Goal: Task Accomplishment & Management: Complete application form

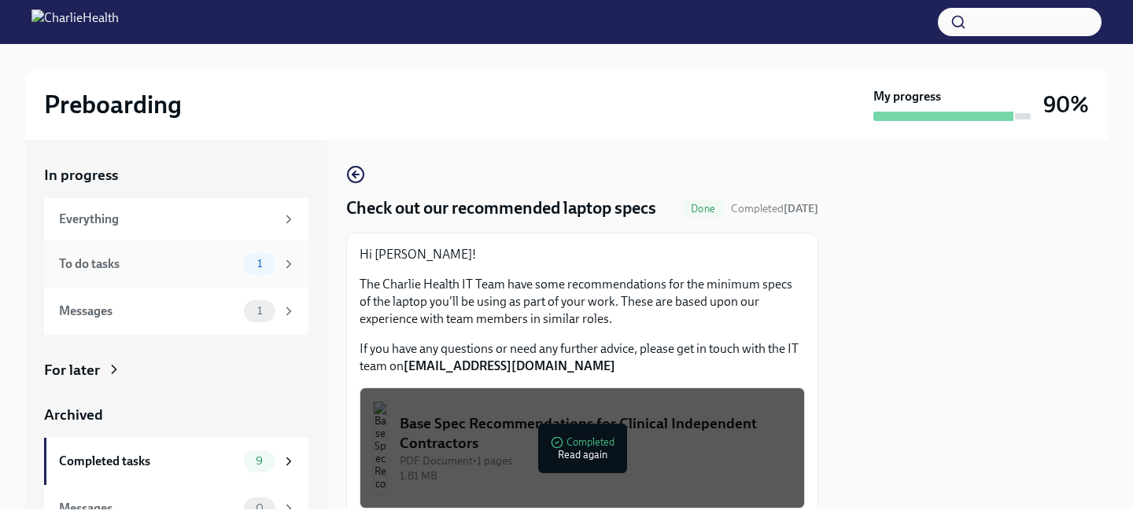
click at [193, 267] on div "To do tasks" at bounding box center [148, 264] width 179 height 17
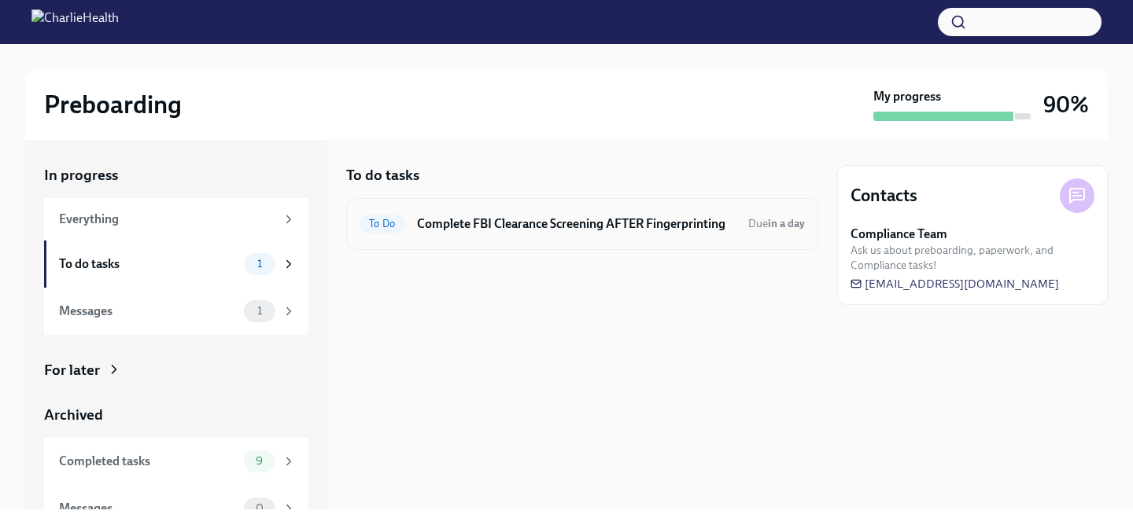
click at [591, 245] on div "To Do Complete FBI Clearance Screening AFTER Fingerprinting Due in a day" at bounding box center [582, 224] width 472 height 52
click at [600, 216] on h6 "Complete FBI Clearance Screening AFTER Fingerprinting" at bounding box center [576, 224] width 319 height 17
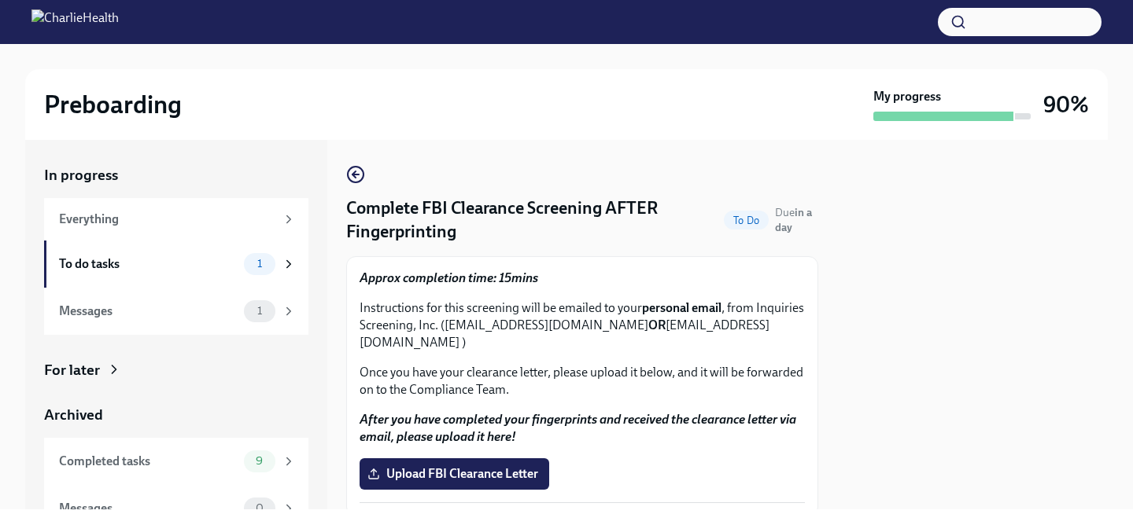
click at [571, 311] on p "Instructions for this screening will be emailed to your personal email , from I…" at bounding box center [581, 326] width 445 height 52
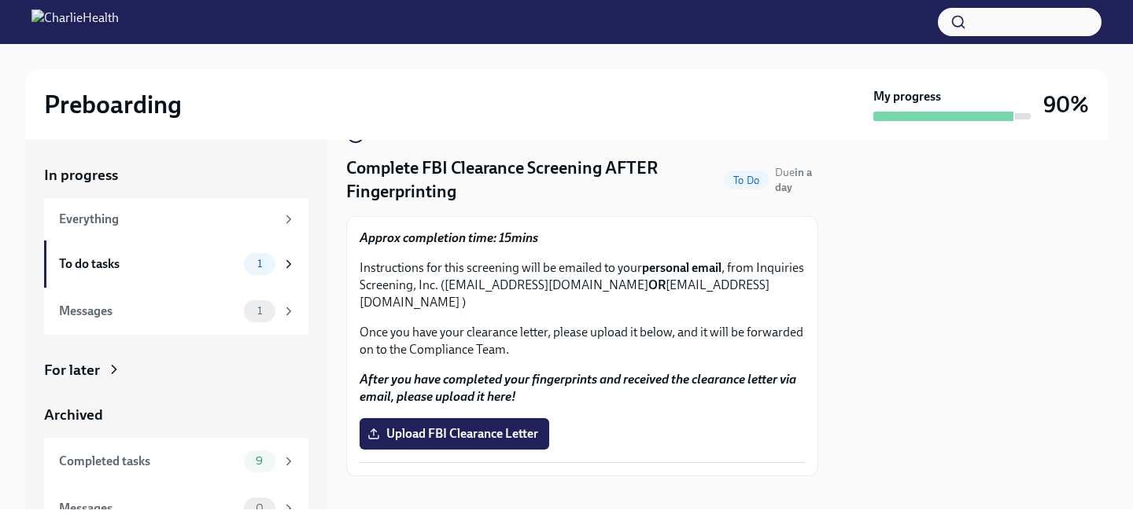
scroll to position [40, 0]
click at [514, 243] on strong "Approx completion time: 15mins" at bounding box center [448, 237] width 179 height 15
drag, startPoint x: 757, startPoint y: 265, endPoint x: 437, endPoint y: 286, distance: 320.8
click at [437, 286] on p "Instructions for this screening will be emailed to your personal email , from I…" at bounding box center [581, 286] width 445 height 52
copy p "Inquiries Screening, Inc."
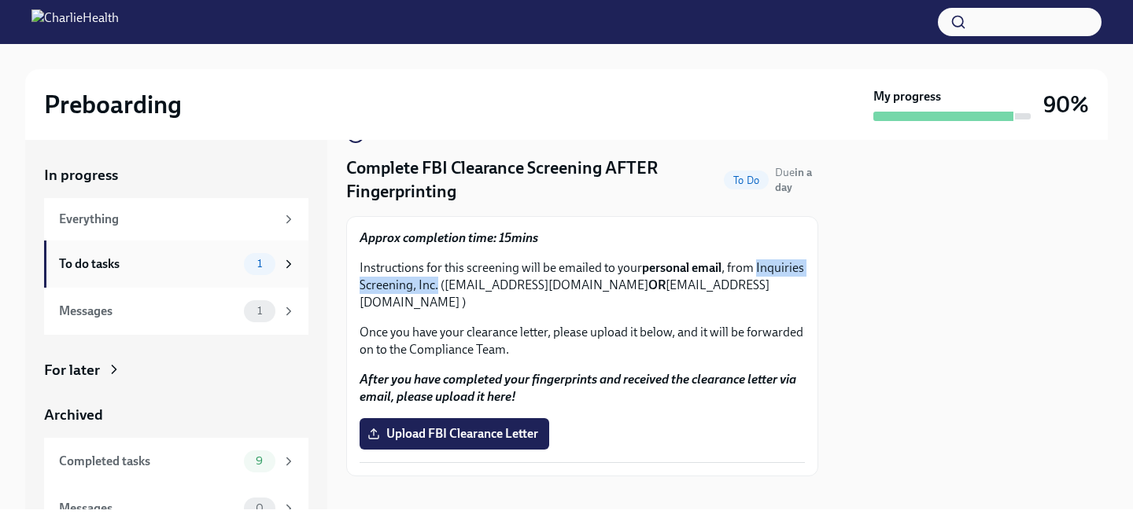
click at [179, 273] on div "To do tasks 1" at bounding box center [177, 264] width 237 height 22
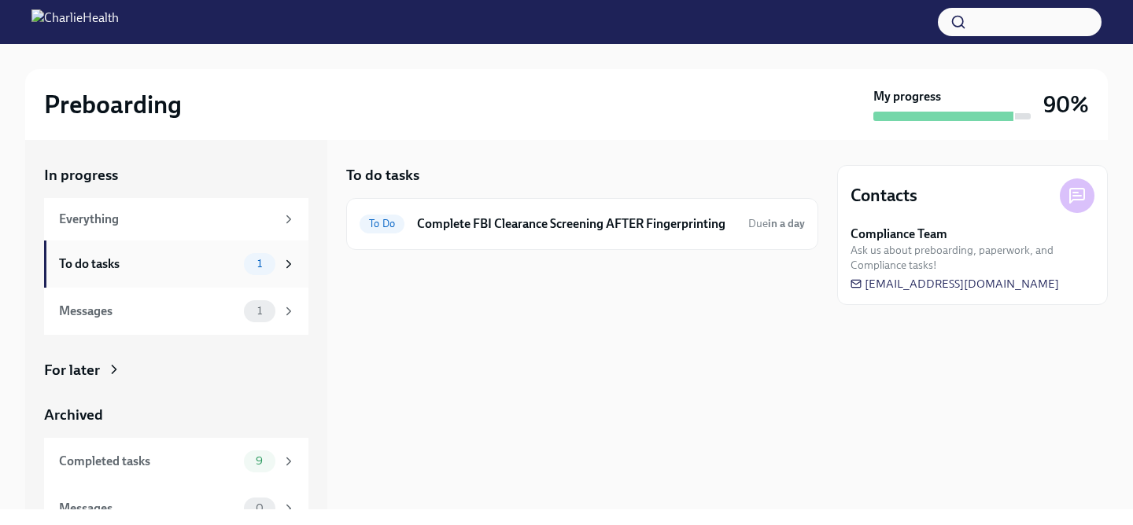
click at [211, 261] on div "To do tasks" at bounding box center [148, 264] width 179 height 17
click at [436, 365] on div "To do tasks To Do Complete FBI Clearance Screening AFTER Fingerprinting Due in …" at bounding box center [582, 325] width 472 height 370
click at [184, 461] on div "Completed tasks" at bounding box center [148, 461] width 179 height 17
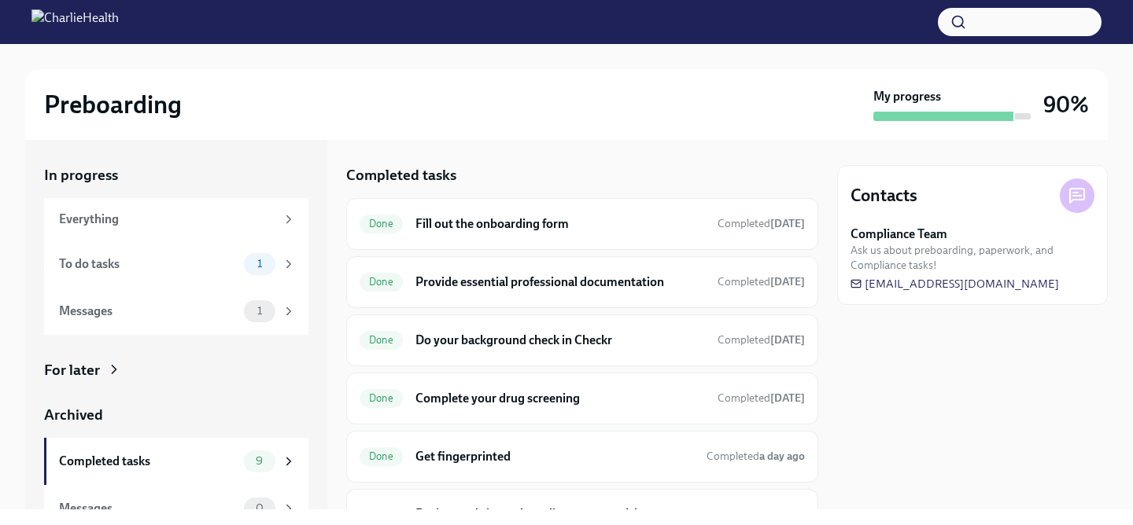
click at [740, 132] on div "Preboarding My progress 90%" at bounding box center [566, 104] width 1082 height 71
click at [892, 356] on div "Contacts Compliance Team Ask us about preboarding, paperwork, and Compliance ta…" at bounding box center [972, 325] width 271 height 370
click at [831, 409] on div "In progress Everything To do tasks 1 Messages 1 For later Archived Completed ta…" at bounding box center [566, 325] width 1082 height 370
click at [344, 422] on div "In progress Everything To do tasks 1 Messages 1 For later Archived Completed ta…" at bounding box center [566, 325] width 1082 height 370
click at [680, 485] on div "Done Fill out the onboarding form Completed [DATE] Done Provide essential profe…" at bounding box center [582, 406] width 472 height 417
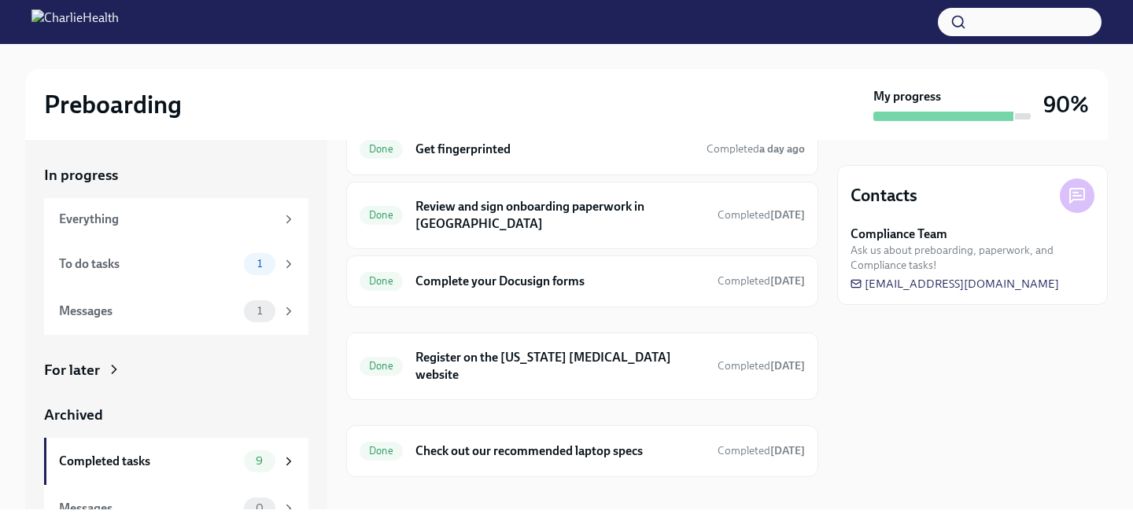
scroll to position [309, 0]
click at [612, 441] on h6 "Check out our recommended laptop specs" at bounding box center [559, 449] width 289 height 17
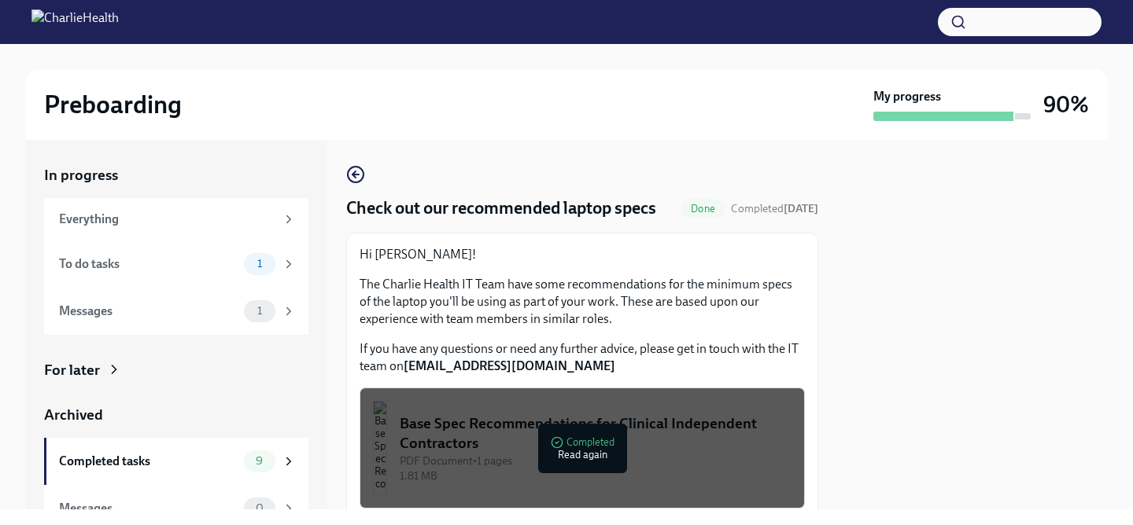
click at [905, 375] on div at bounding box center [972, 325] width 271 height 370
click at [801, 359] on div "Hi [PERSON_NAME]! The Charlie Health IT Team have some recommendations for the …" at bounding box center [581, 310] width 445 height 129
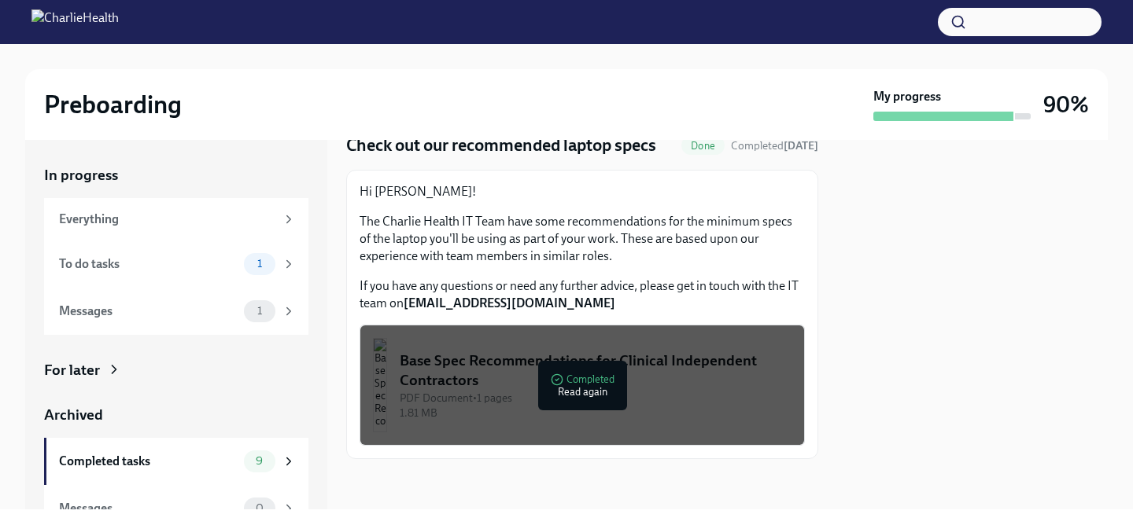
scroll to position [87, 0]
click at [603, 377] on div "Base Spec Recommendations for Clinical Independent Contractors" at bounding box center [596, 371] width 392 height 40
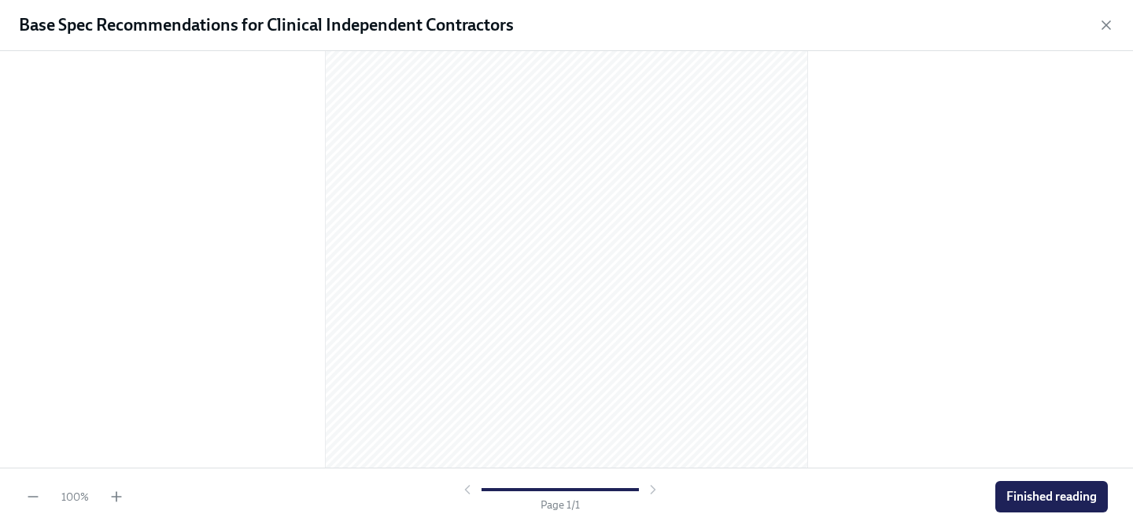
scroll to position [233, 0]
click at [652, 488] on div at bounding box center [559, 490] width 201 height 16
click at [1105, 20] on icon "button" at bounding box center [1106, 25] width 16 height 16
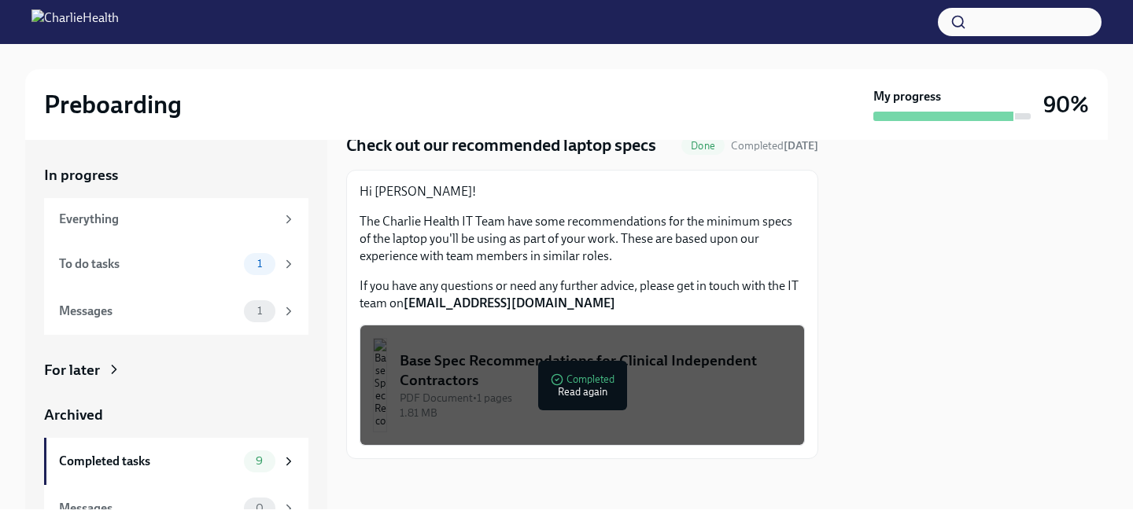
click at [949, 337] on div at bounding box center [972, 325] width 271 height 370
click at [171, 263] on div "To do tasks" at bounding box center [148, 264] width 179 height 17
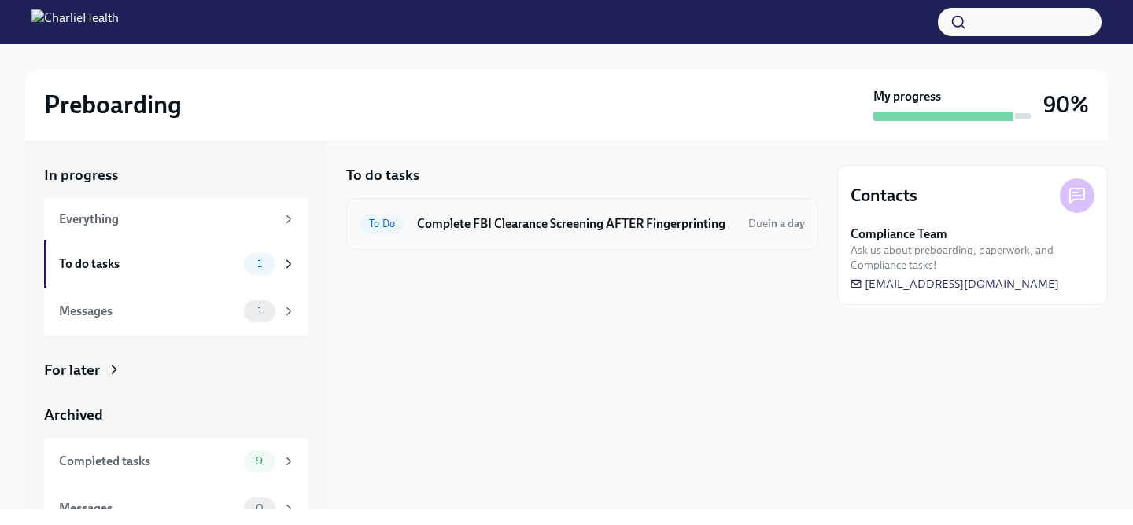
click at [504, 226] on h6 "Complete FBI Clearance Screening AFTER Fingerprinting" at bounding box center [576, 224] width 319 height 17
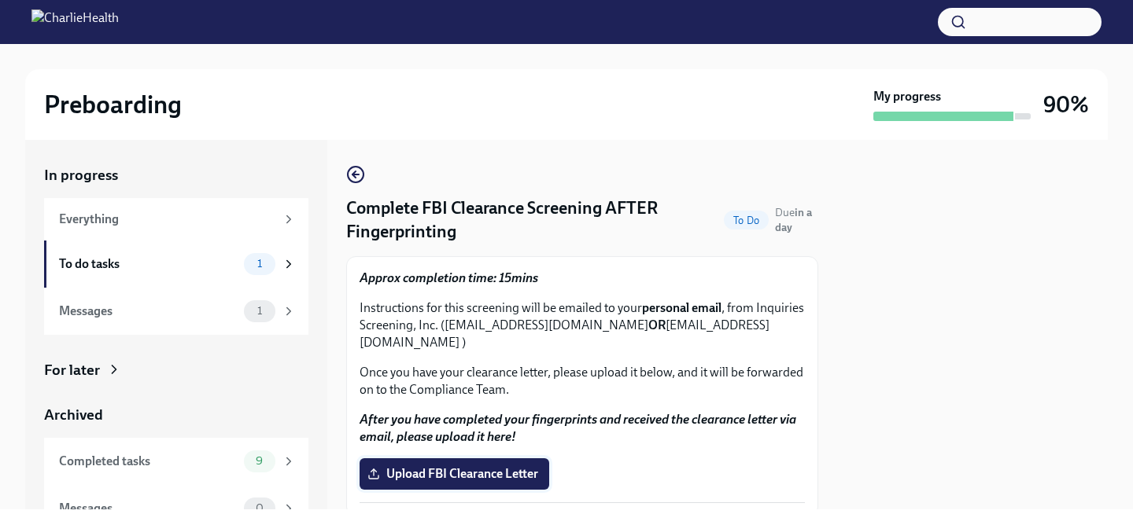
click at [458, 466] on span "Upload FBI Clearance Letter" at bounding box center [454, 474] width 168 height 16
click at [0, 0] on input "Upload FBI Clearance Letter" at bounding box center [0, 0] width 0 height 0
click at [907, 383] on div at bounding box center [972, 325] width 271 height 370
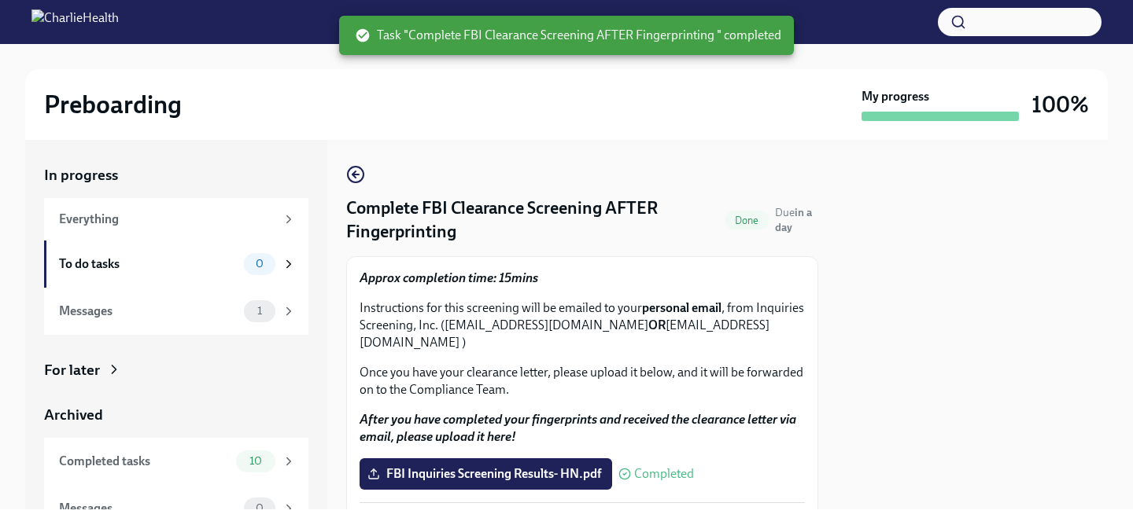
click at [784, 299] on div "Approx completion time: 15mins Instructions for this screening will be emailed …" at bounding box center [581, 334] width 445 height 129
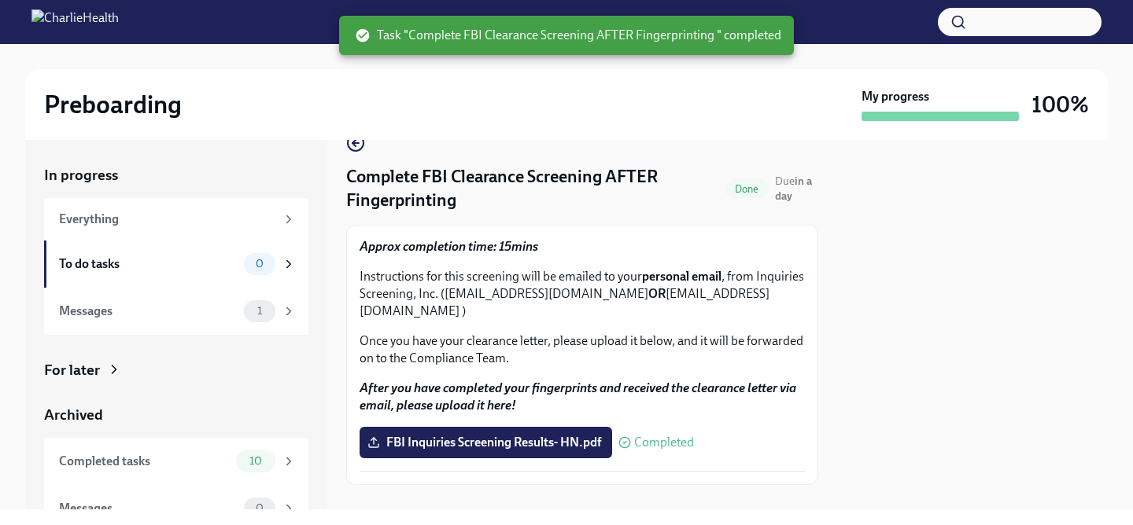
scroll to position [40, 0]
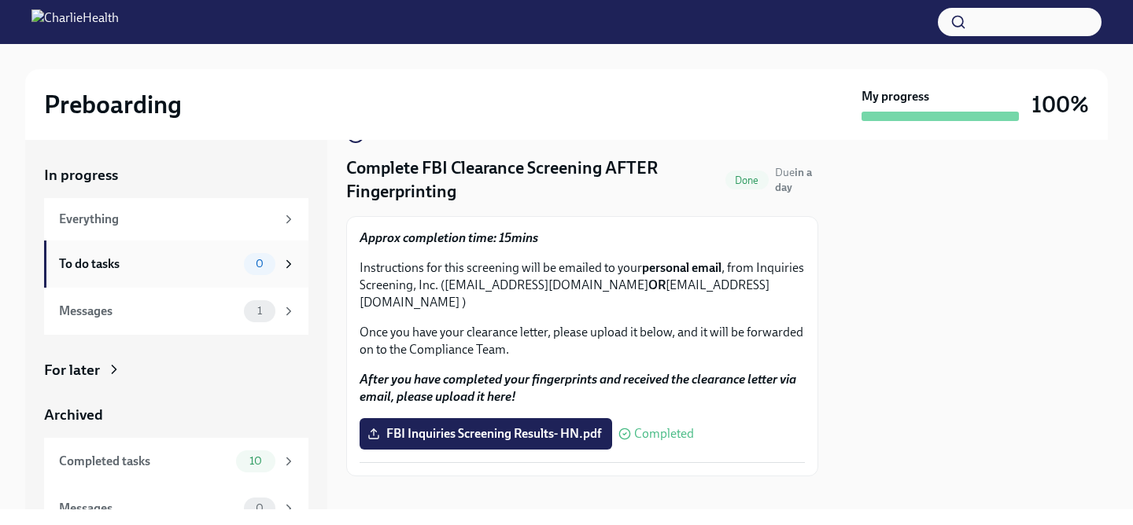
click at [119, 263] on div "To do tasks" at bounding box center [148, 264] width 179 height 17
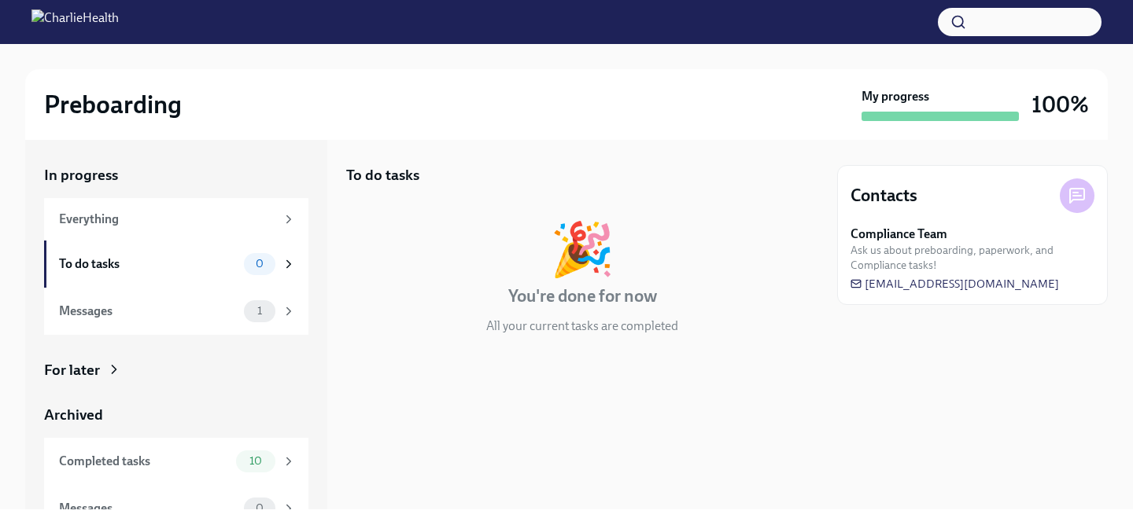
click at [525, 375] on div at bounding box center [582, 385] width 472 height 50
click at [450, 357] on div "To do tasks 🎉 You're done for now All your current tasks are completed" at bounding box center [582, 262] width 472 height 195
